Goal: Transaction & Acquisition: Purchase product/service

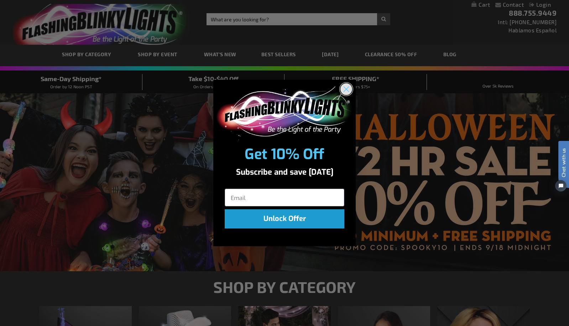
click at [346, 90] on circle "Close dialog" at bounding box center [346, 89] width 12 height 12
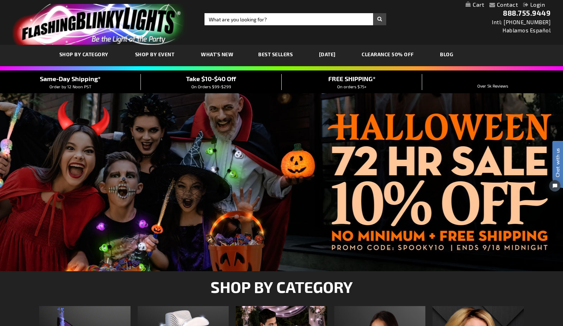
click at [282, 53] on span "Best Sellers" at bounding box center [275, 54] width 35 height 6
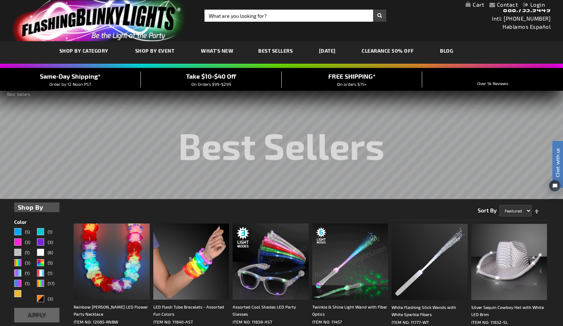
click at [233, 27] on div "Toggle Nav Search Search × Search 888.755.9449 Intl: 818-753-8303 Hablamos Espa…" at bounding box center [281, 18] width 563 height 45
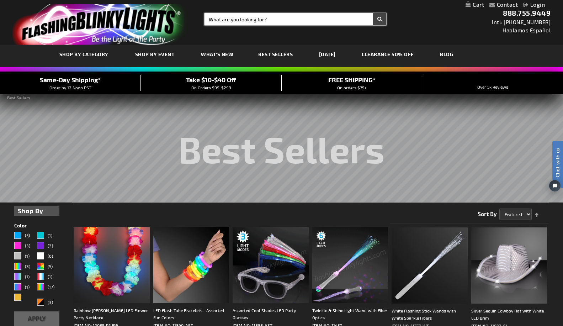
drag, startPoint x: 222, startPoint y: 21, endPoint x: 221, endPoint y: 27, distance: 6.6
click at [222, 26] on div "Toggle Nav Search Search × Search 888.755.9449 Intl: 818-753-8303 Hablamos Espa…" at bounding box center [281, 22] width 563 height 45
type input "happy birthday"
click at [373, 13] on button "Search" at bounding box center [379, 19] width 13 height 12
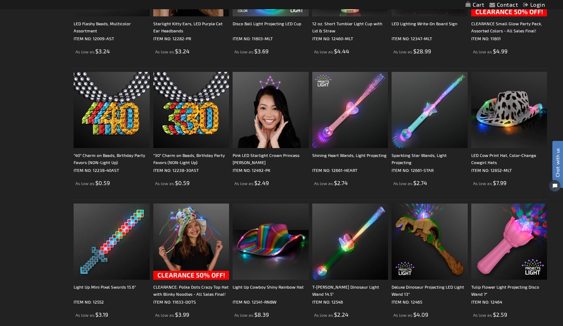
scroll to position [1209, 0]
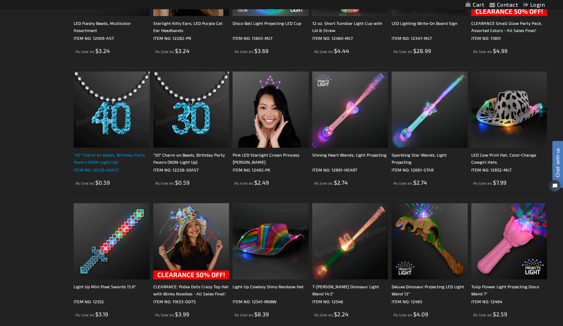
click at [107, 155] on div ""40" Charm on Beads, Birthday Party Favors (NON-Light Up)" at bounding box center [112, 158] width 76 height 14
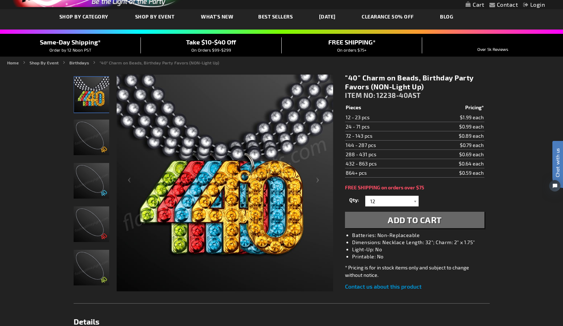
scroll to position [37, 0]
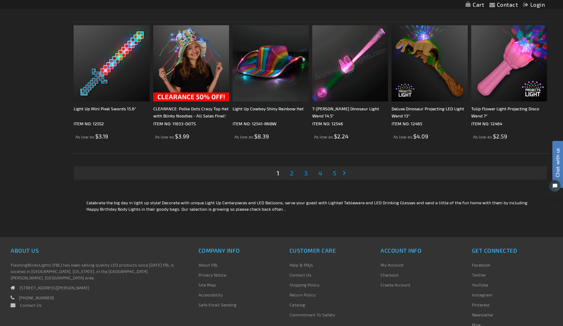
click at [291, 175] on span "2" at bounding box center [292, 173] width 4 height 8
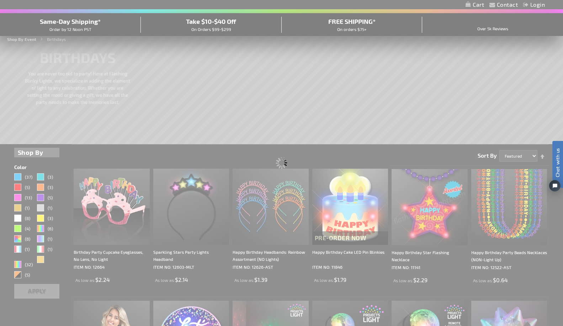
scroll to position [4, 0]
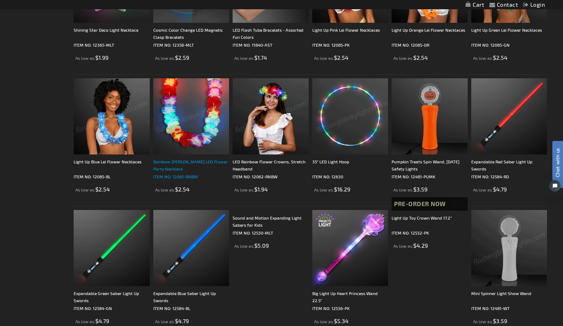
scroll to position [676, 0]
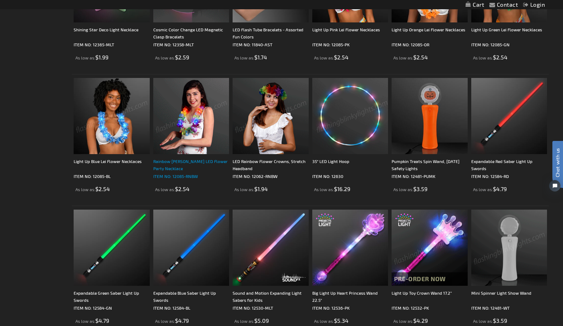
click at [201, 162] on div "Rainbow Leis LED Flower Party Necklace" at bounding box center [191, 165] width 76 height 14
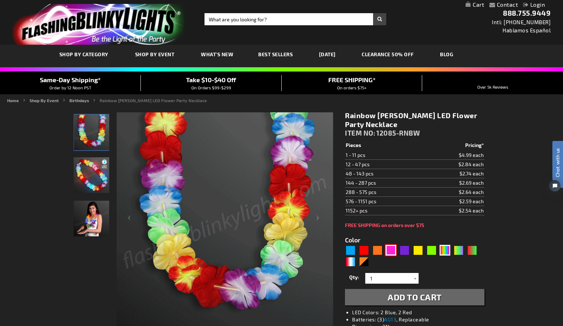
click at [391, 248] on div "Pink" at bounding box center [391, 250] width 11 height 11
type input "5639"
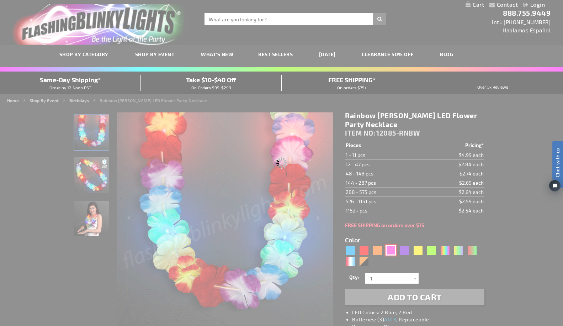
type input "12085-PK"
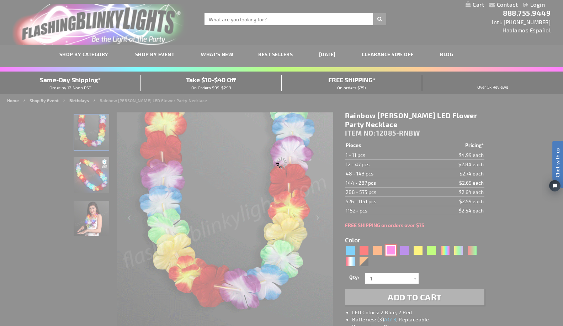
type input "Customize - Light Up Pink Lei Flower Necklaces - ITEM NO: 12085-PK"
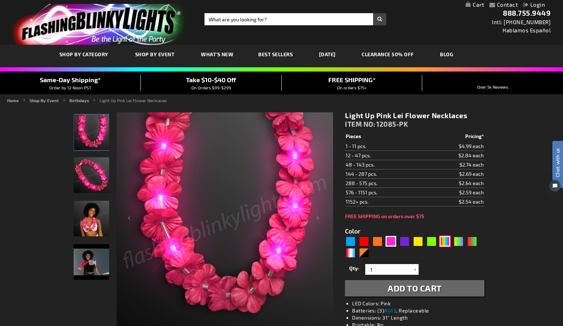
click at [441, 241] on div "MLT" at bounding box center [445, 241] width 11 height 11
type input "5635"
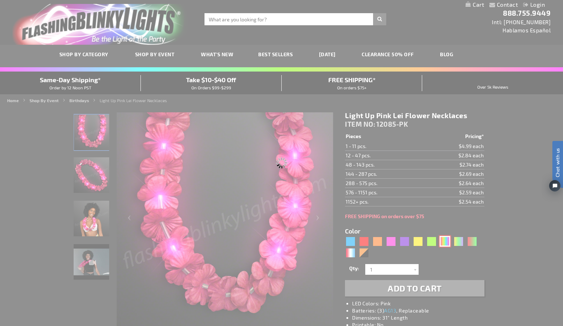
type input "12085-RNBW"
type input "Customize - Rainbow Leis LED Flower Party Necklace - ITEM NO: 12085-RNBW"
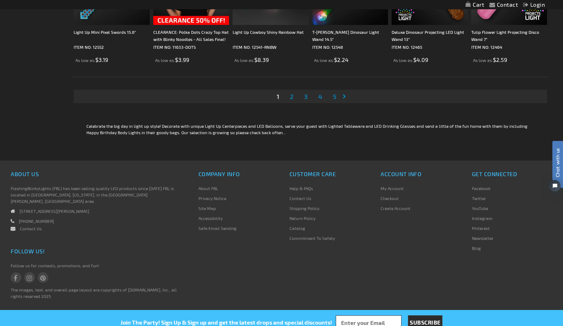
scroll to position [1464, 0]
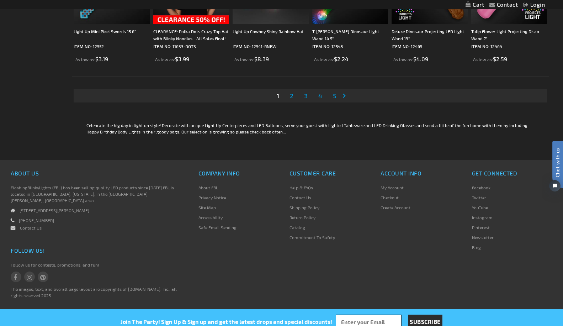
click at [305, 97] on span "3" at bounding box center [306, 96] width 4 height 8
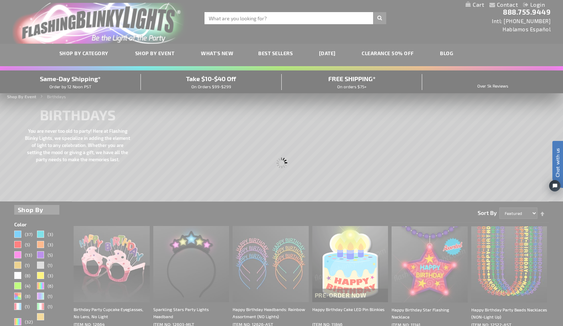
scroll to position [0, 0]
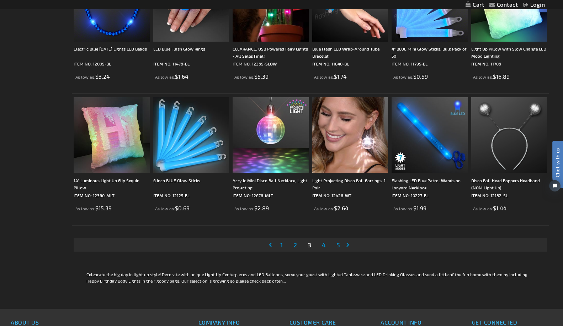
scroll to position [1316, 0]
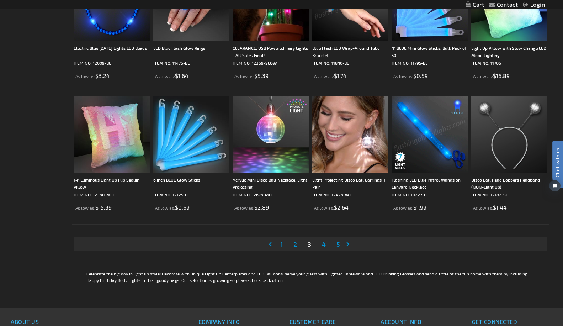
click at [324, 241] on span "4" at bounding box center [324, 244] width 4 height 8
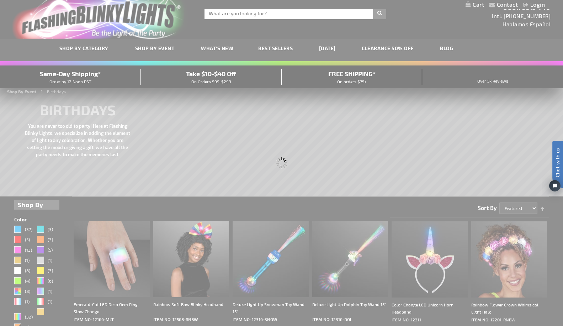
scroll to position [0, 0]
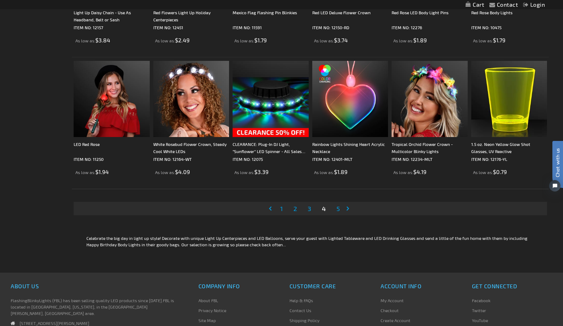
scroll to position [1352, 0]
click at [339, 208] on span "5" at bounding box center [339, 208] width 4 height 8
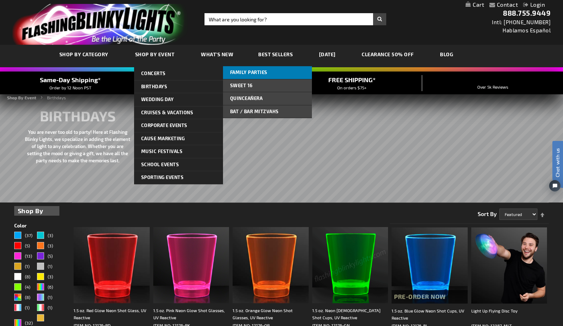
click at [251, 73] on span "Family Parties" at bounding box center [248, 72] width 37 height 6
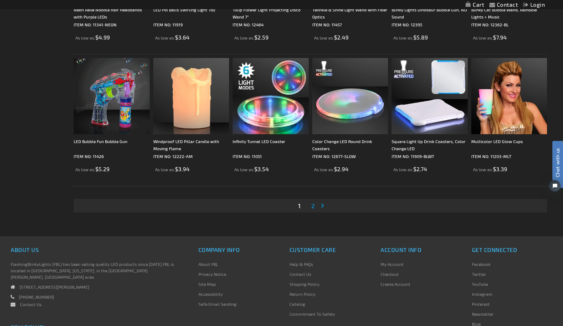
scroll to position [1280, 0]
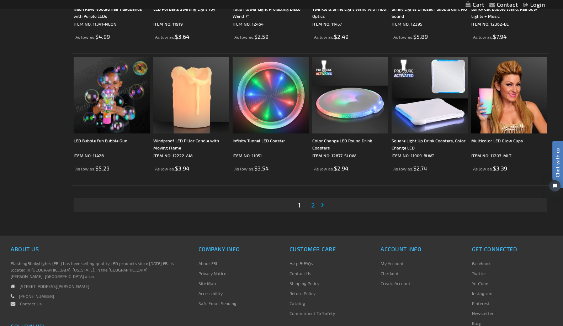
click at [314, 203] on span "2" at bounding box center [313, 205] width 4 height 8
